Goal: Information Seeking & Learning: Find specific fact

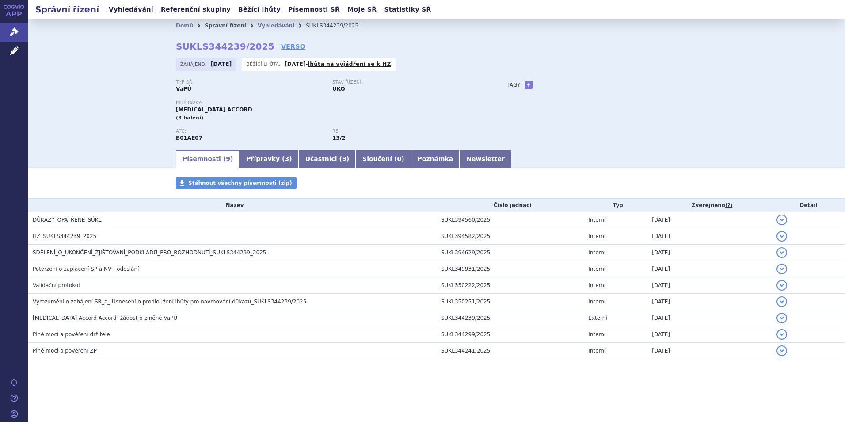
click at [220, 27] on link "Správní řízení" at bounding box center [226, 26] width 42 height 6
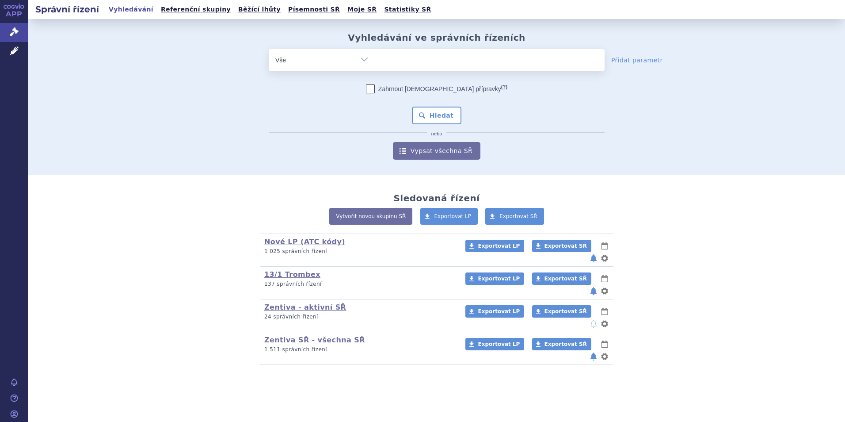
select select "filter-atc-group"
click at [269, 49] on select "Vše Spisová značka Typ SŘ Přípravek/SUKL kód Účastník/Držitel" at bounding box center [322, 59] width 106 height 20
click at [403, 64] on ul at bounding box center [489, 58] width 229 height 19
click at [375, 64] on select at bounding box center [375, 60] width 0 height 22
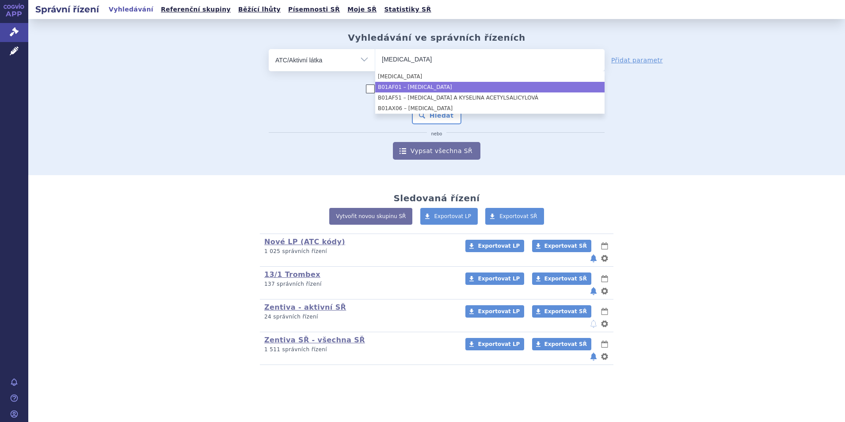
type input "rivaroxaban"
select select "B01AF01"
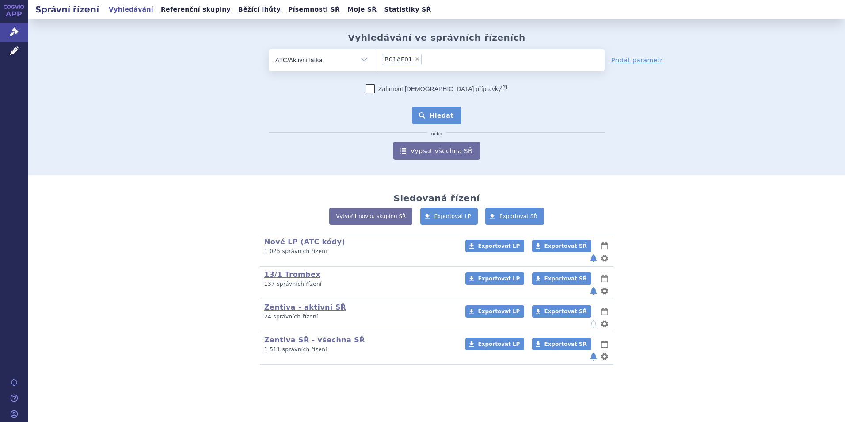
click at [438, 112] on button "Hledat" at bounding box center [437, 116] width 50 height 18
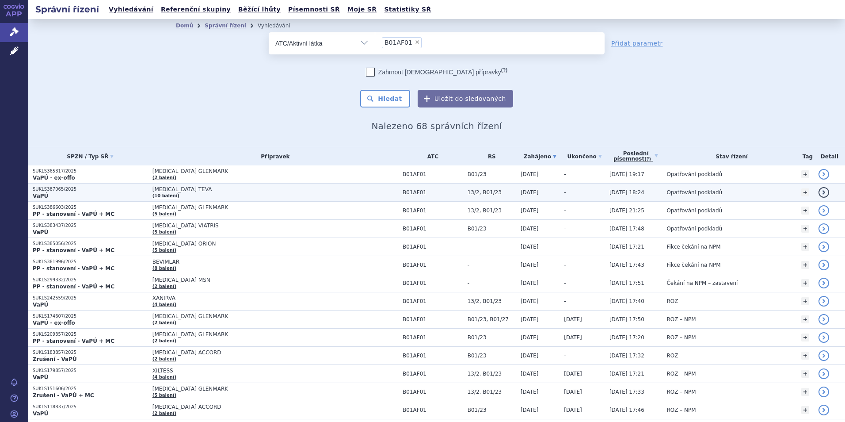
click at [182, 190] on span "[MEDICAL_DATA] TEVA" at bounding box center [263, 189] width 221 height 6
